Goal: Transaction & Acquisition: Purchase product/service

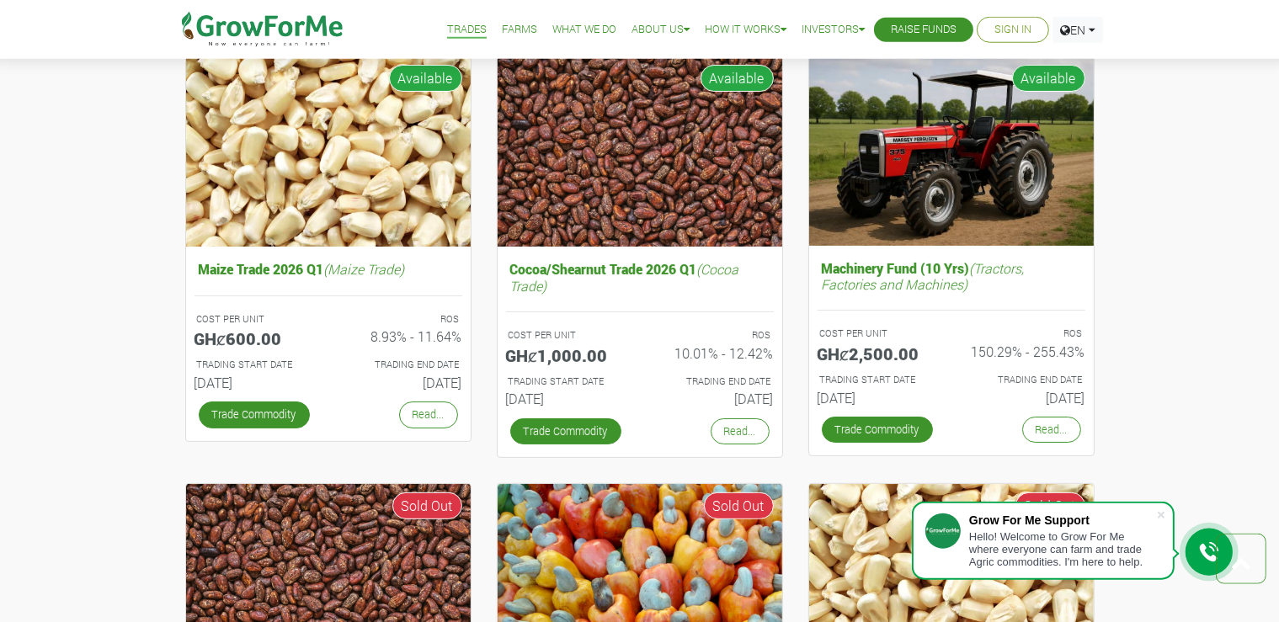
scroll to position [539, 0]
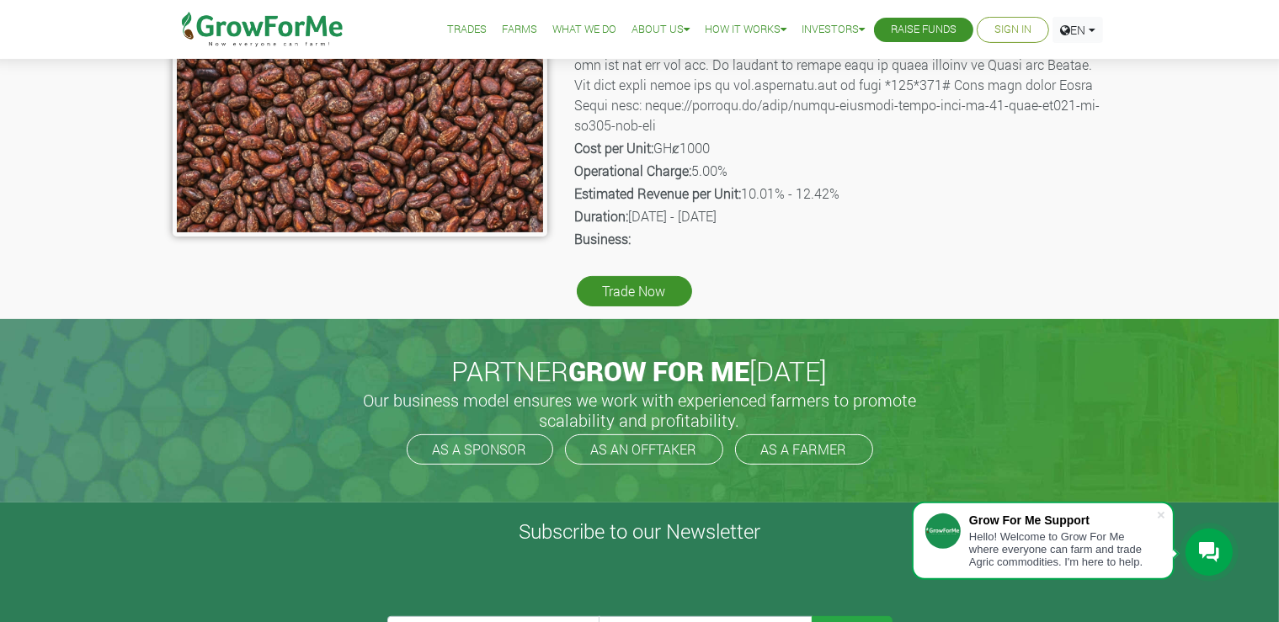
scroll to position [387, 0]
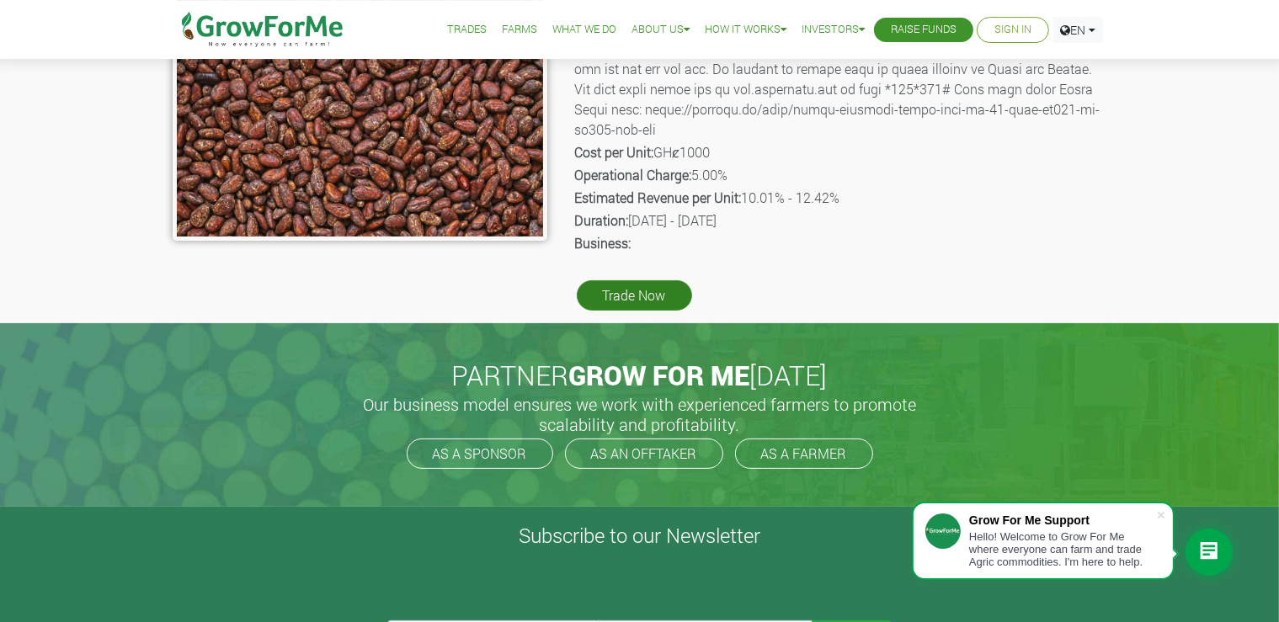
click at [648, 286] on link "Trade Now" at bounding box center [634, 295] width 115 height 30
